Goal: Task Accomplishment & Management: Manage account settings

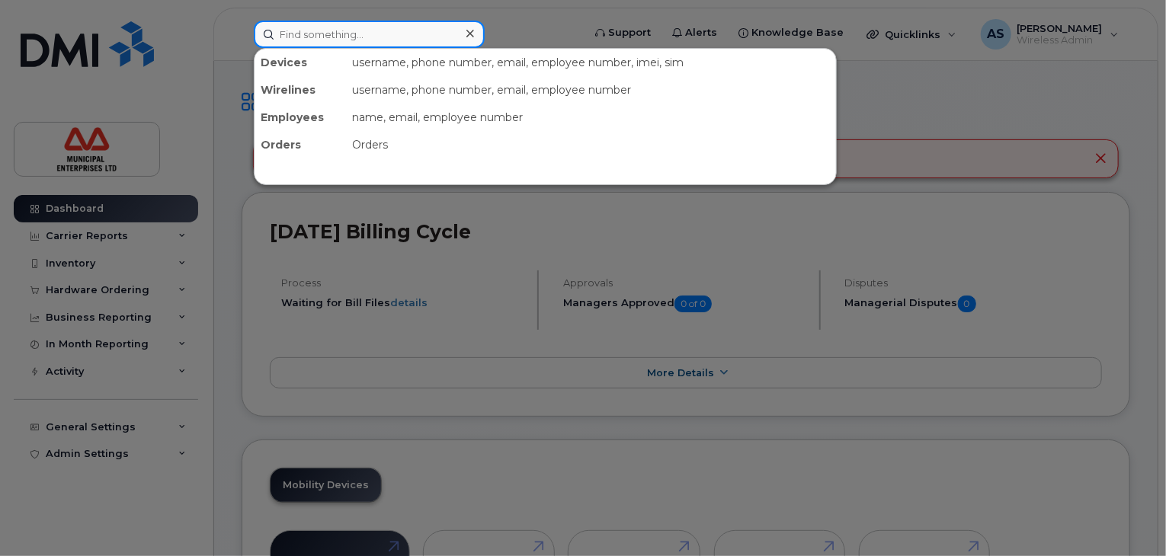
click at [337, 34] on input at bounding box center [369, 34] width 231 height 27
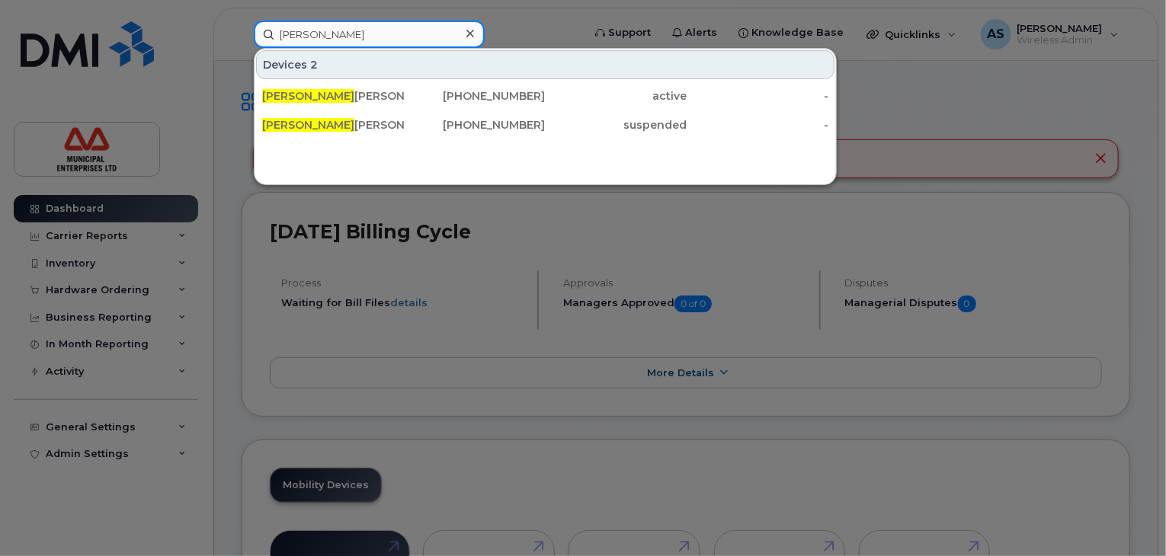
type input "cathy"
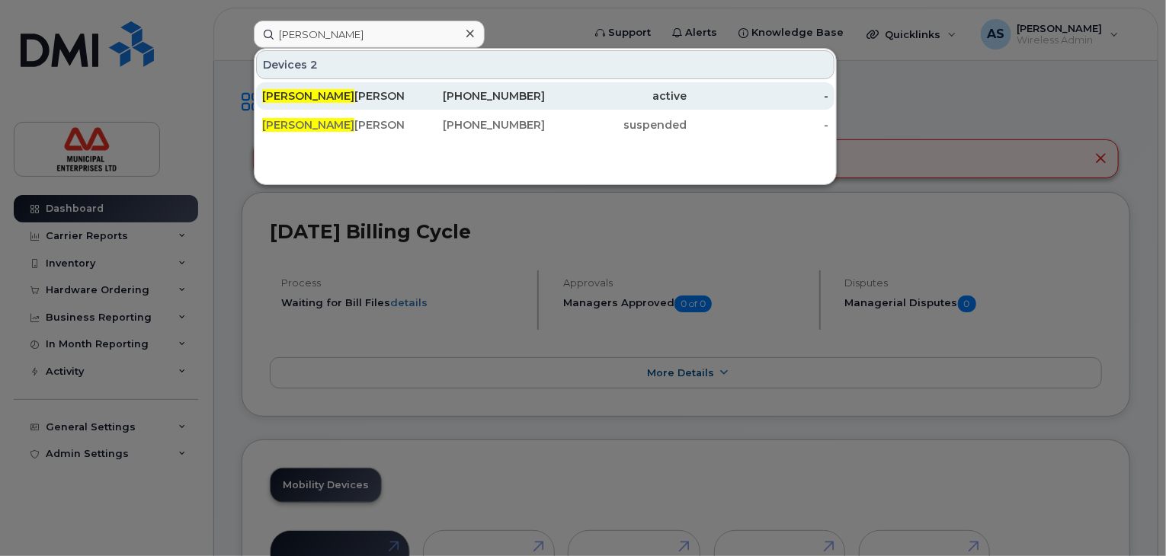
click at [590, 89] on div "active" at bounding box center [616, 95] width 142 height 15
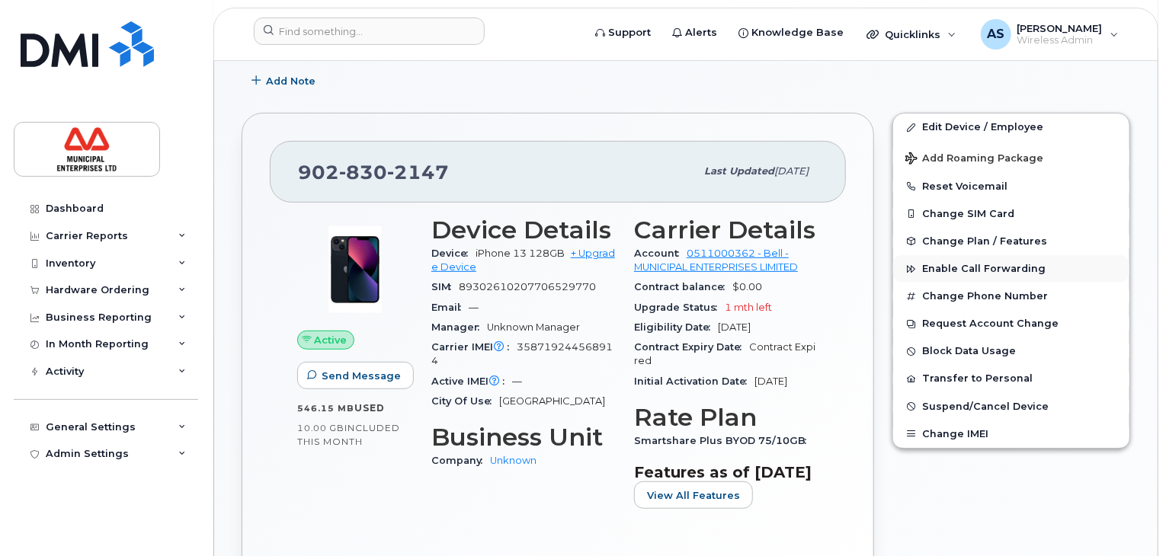
scroll to position [229, 0]
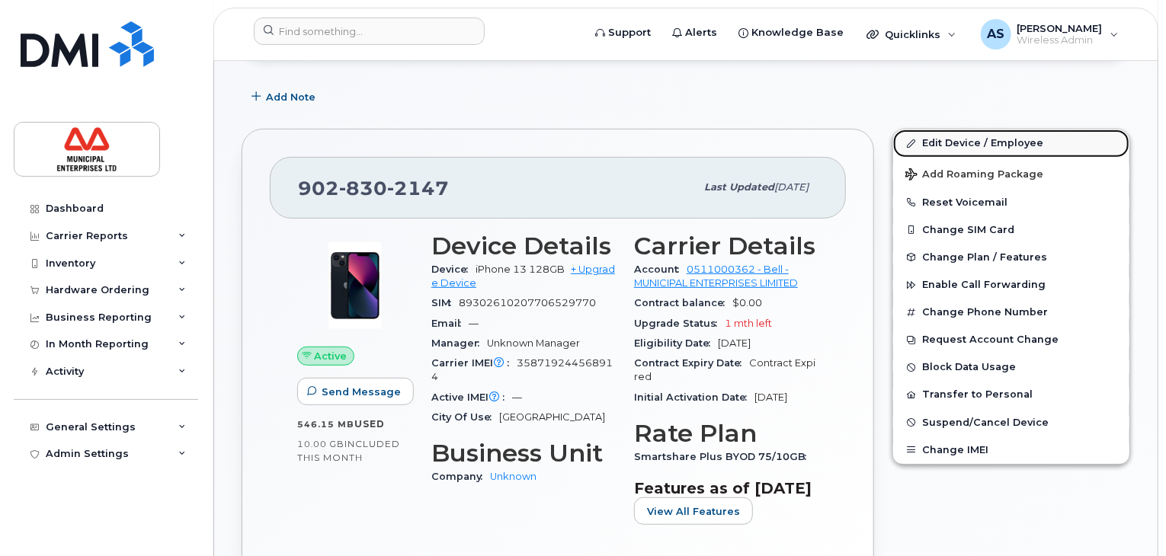
click at [1003, 140] on link "Edit Device / Employee" at bounding box center [1011, 143] width 236 height 27
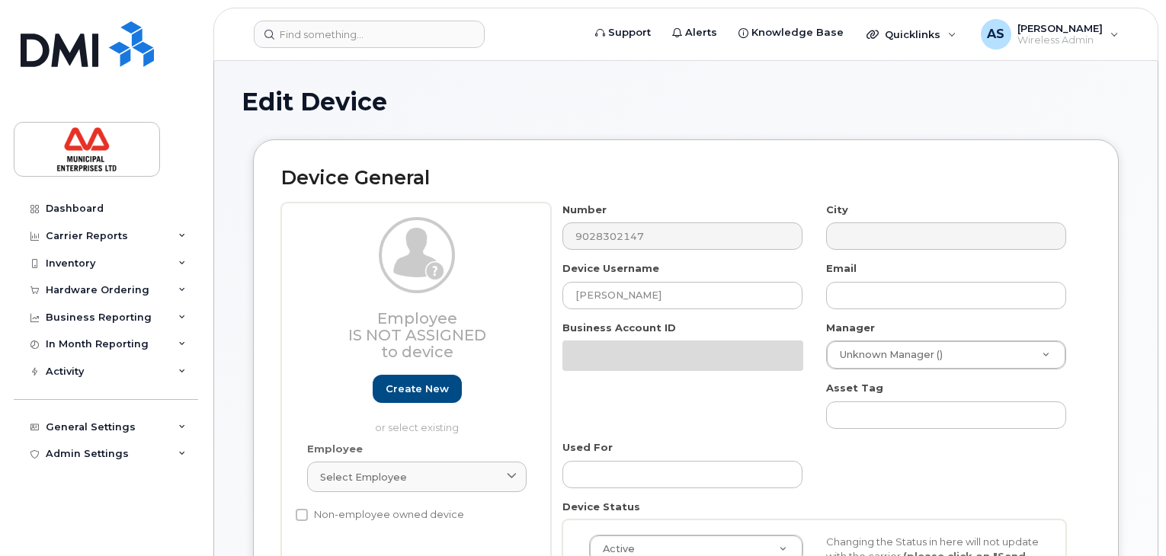
select select "3844586"
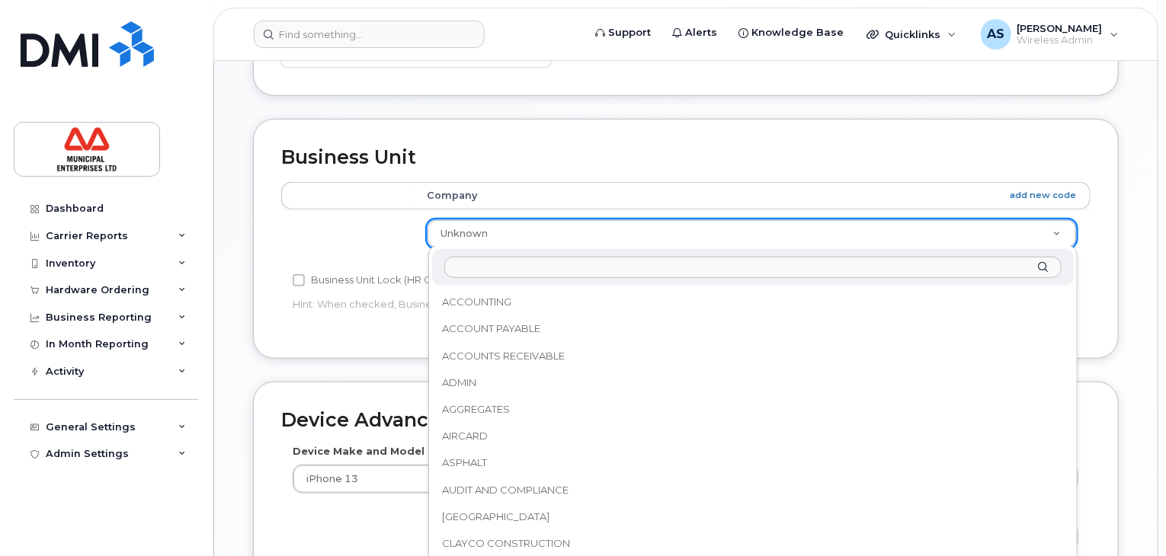
scroll to position [1996, 0]
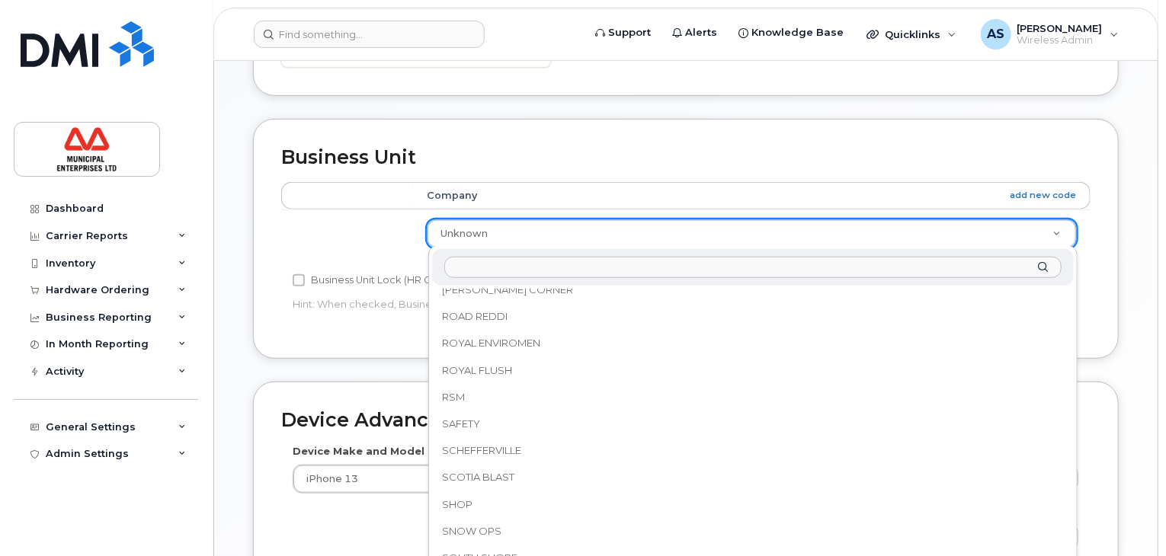
click at [494, 267] on input "text" at bounding box center [752, 268] width 616 height 22
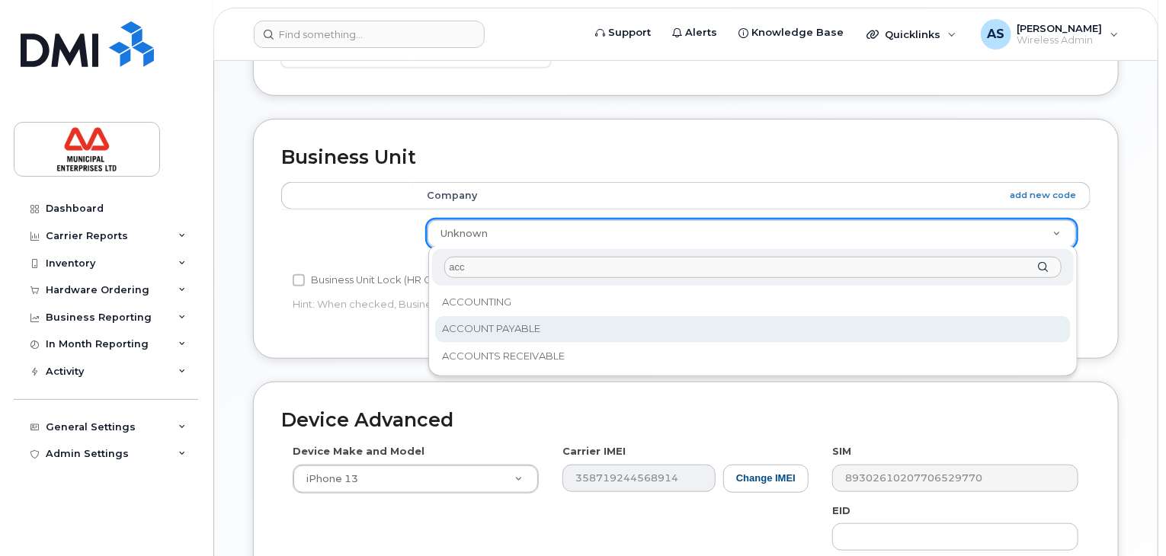
type input "acc"
select select "34639485"
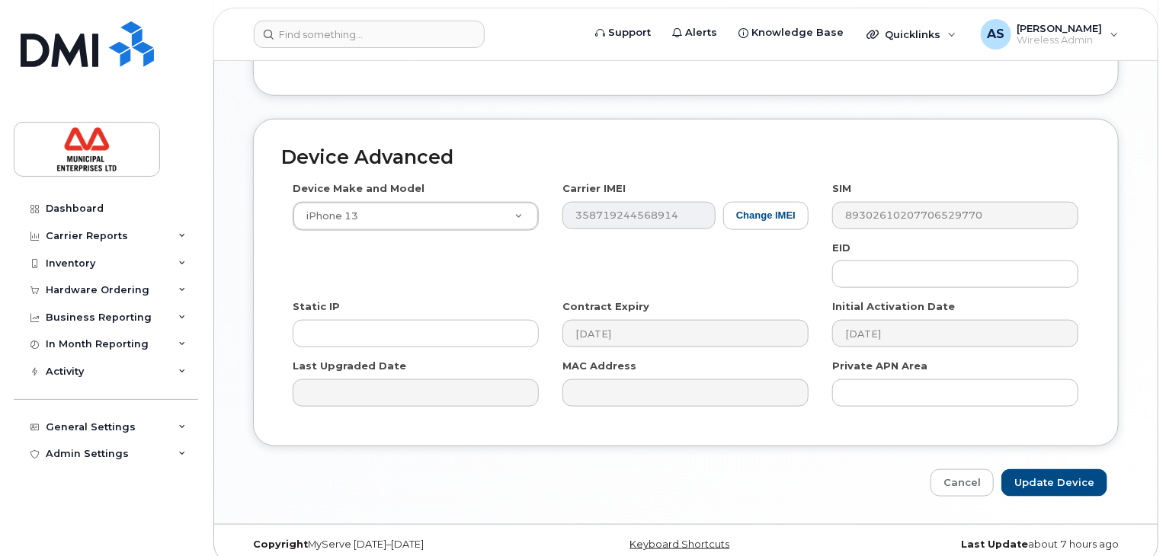
scroll to position [811, 0]
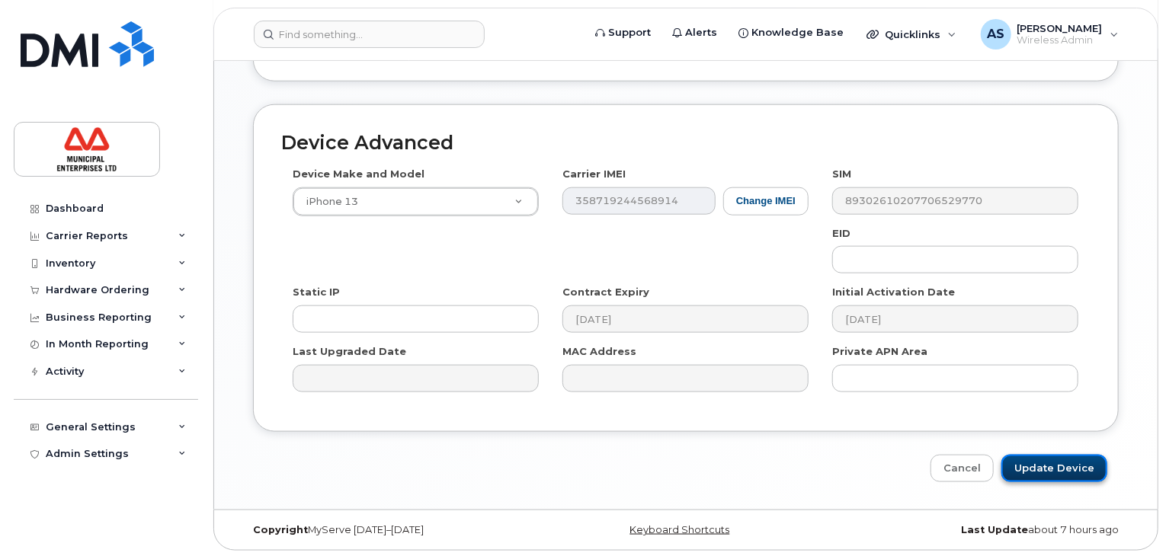
click at [1073, 468] on input "Update Device" at bounding box center [1054, 469] width 106 height 28
type input "Saving..."
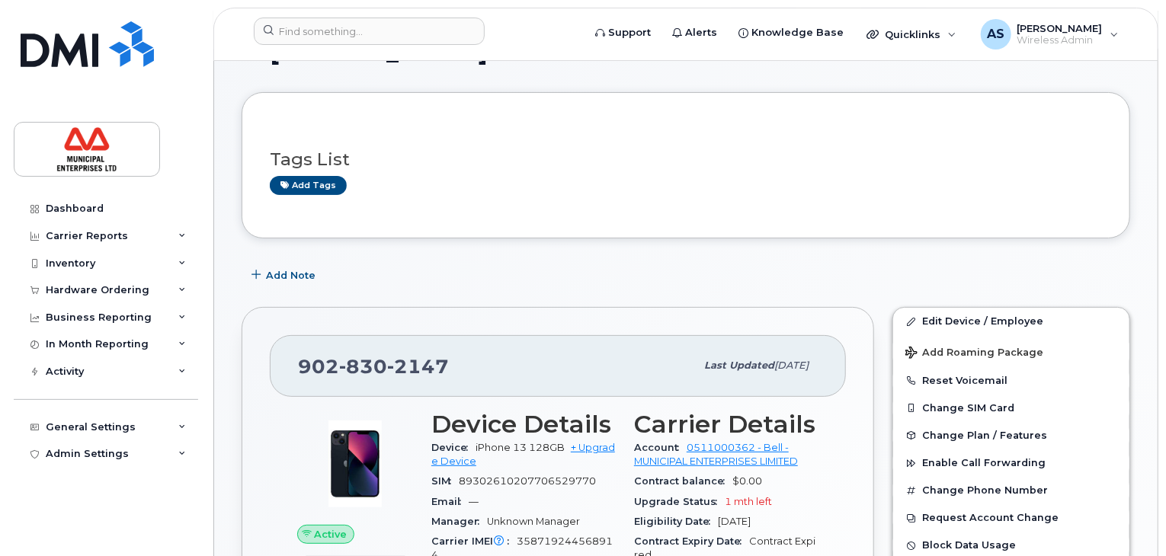
scroll to position [76, 0]
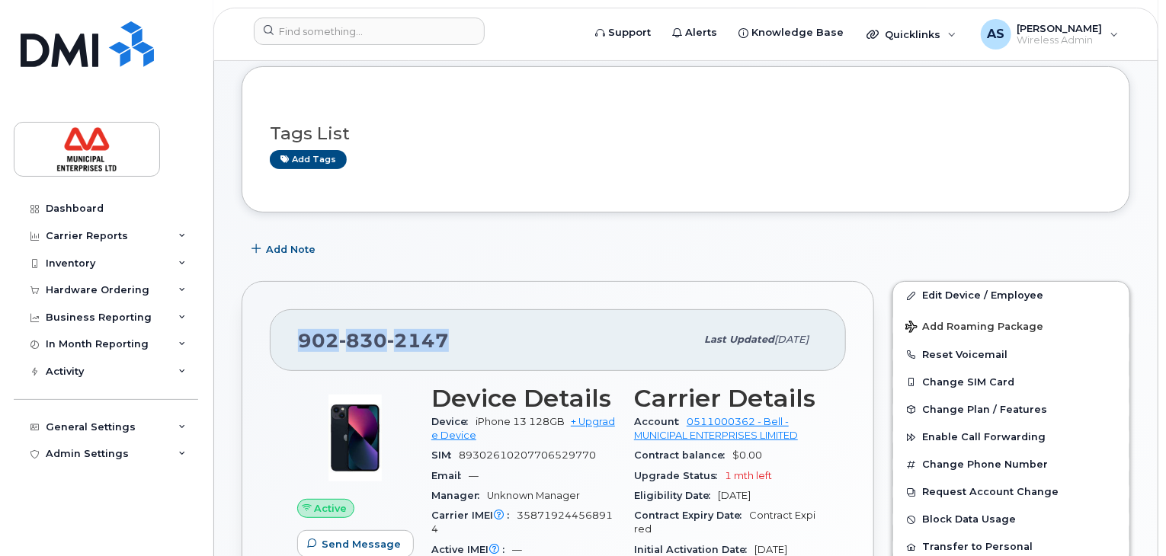
drag, startPoint x: 460, startPoint y: 337, endPoint x: 279, endPoint y: 333, distance: 181.4
click at [279, 333] on div "902 830 2147 Last updated Aug 20, 2025" at bounding box center [558, 339] width 576 height 61
copy span "902 830 2147"
